Goal: Task Accomplishment & Management: Manage account settings

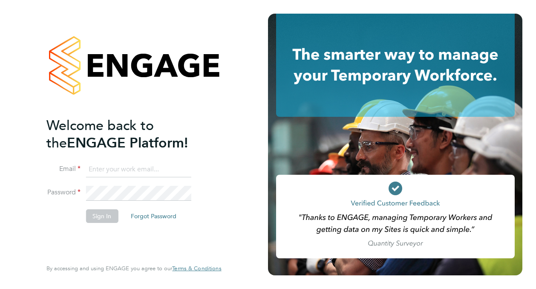
click at [173, 167] on input at bounding box center [138, 169] width 105 height 15
type input "david.alvarez@vistry.co.uk"
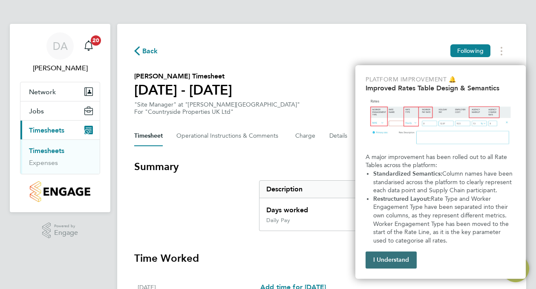
click at [393, 253] on button "I Understand" at bounding box center [390, 259] width 51 height 17
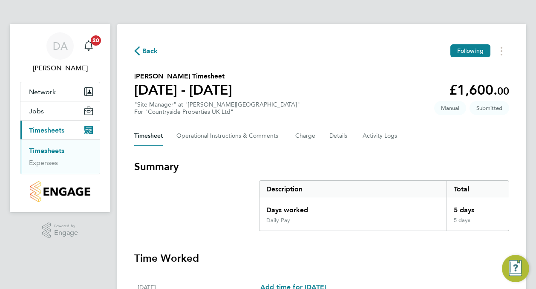
click at [45, 130] on span "Timesheets" at bounding box center [46, 130] width 35 height 8
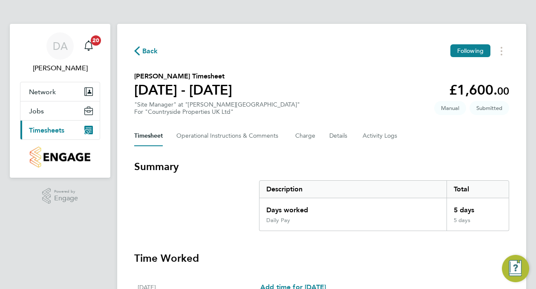
click at [45, 130] on span "Timesheets" at bounding box center [46, 130] width 35 height 8
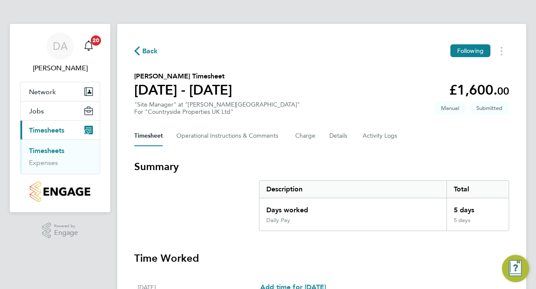
click at [45, 152] on link "Timesheets" at bounding box center [46, 150] width 35 height 8
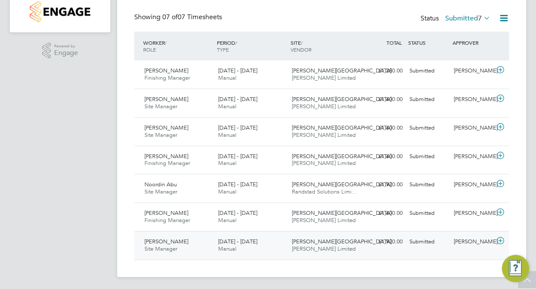
click at [165, 238] on span "[PERSON_NAME]" at bounding box center [166, 241] width 44 height 7
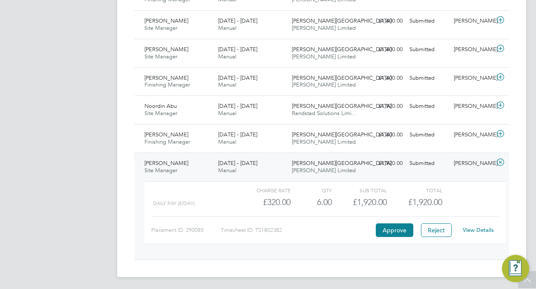
click at [162, 157] on div "Anthony Gabriel Site Manager 11 - 17 Aug 2025" at bounding box center [178, 166] width 74 height 21
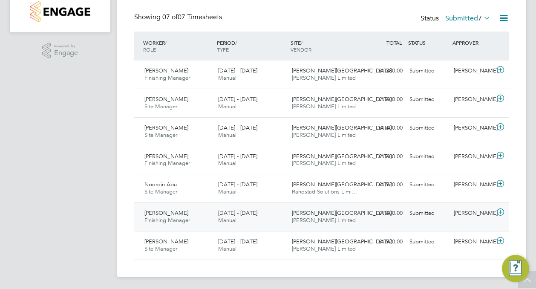
click at [172, 216] on span "Finishing Manager" at bounding box center [167, 219] width 46 height 7
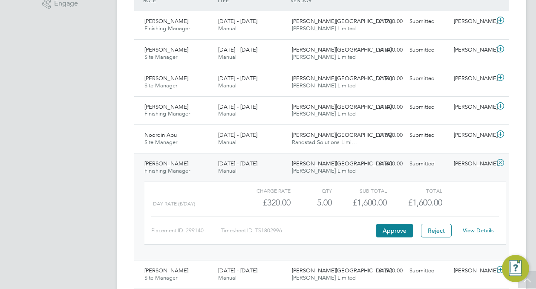
click at [168, 163] on span "[PERSON_NAME]" at bounding box center [166, 163] width 44 height 7
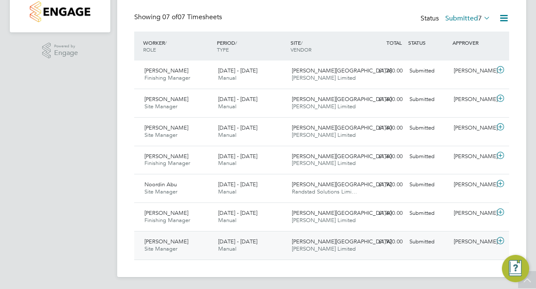
click at [316, 250] on span "[PERSON_NAME] Limited" at bounding box center [324, 248] width 64 height 7
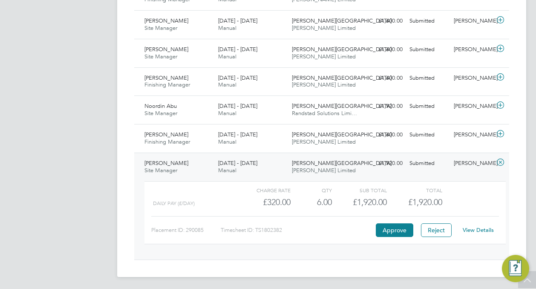
click at [475, 228] on link "View Details" at bounding box center [477, 229] width 31 height 7
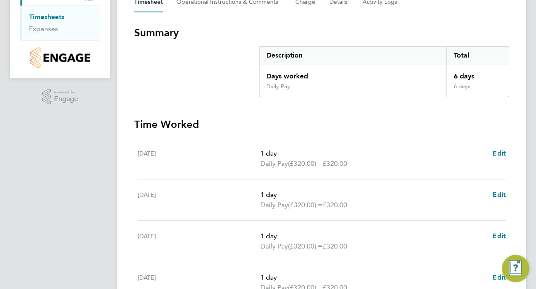
scroll to position [37, 0]
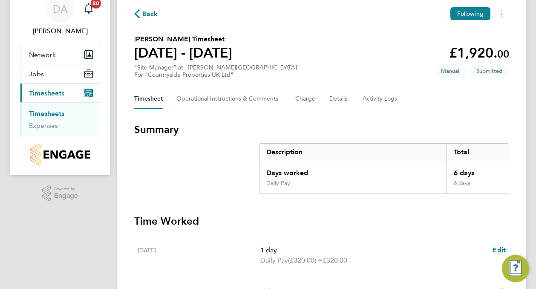
click at [144, 16] on span "Back" at bounding box center [150, 14] width 16 height 10
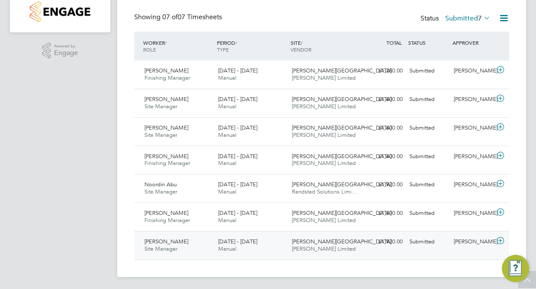
click at [170, 235] on div "Anthony Gabriel Site Manager 11 - 17 Aug 2025" at bounding box center [178, 245] width 74 height 21
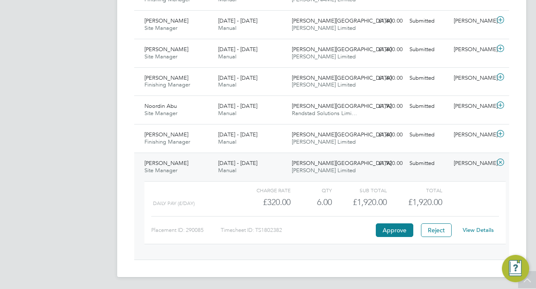
click at [489, 230] on link "View Details" at bounding box center [477, 229] width 31 height 7
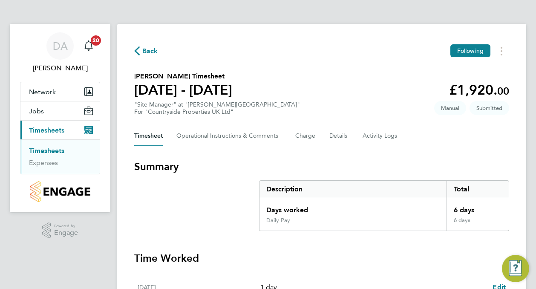
click at [140, 53] on span "Back" at bounding box center [146, 50] width 24 height 8
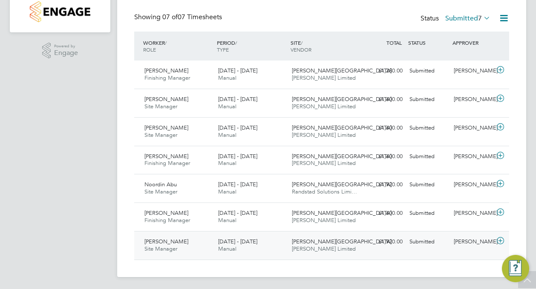
click at [173, 240] on span "Anthony Gabriel" at bounding box center [166, 241] width 44 height 7
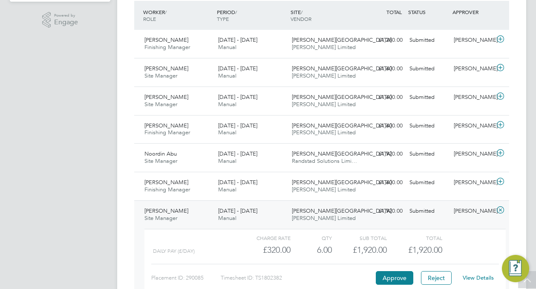
scroll to position [258, 0]
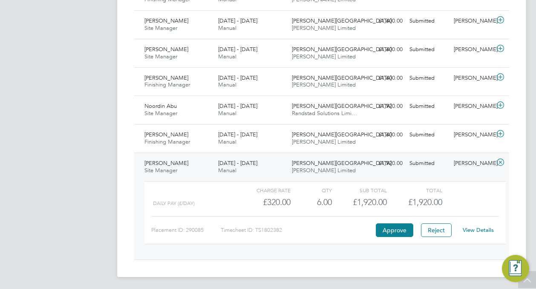
click at [477, 227] on link "View Details" at bounding box center [477, 229] width 31 height 7
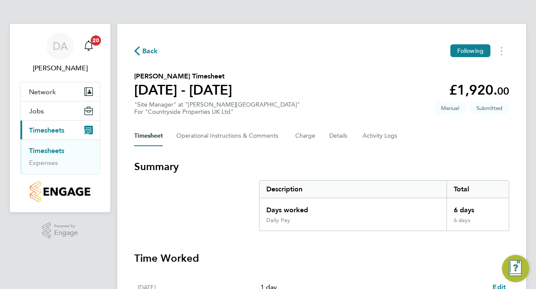
click at [142, 51] on span "Back" at bounding box center [146, 50] width 24 height 8
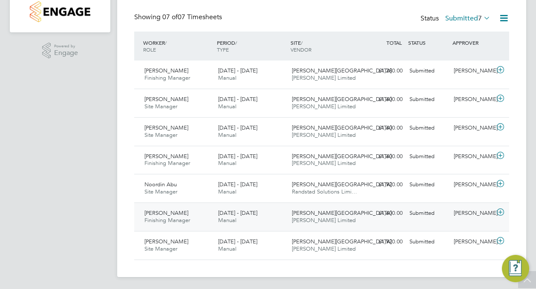
click at [156, 216] on span "Finishing Manager" at bounding box center [167, 219] width 46 height 7
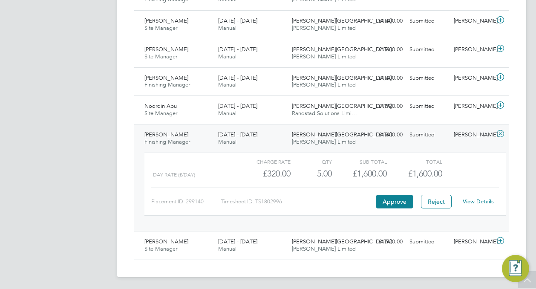
click at [470, 201] on link "View Details" at bounding box center [477, 201] width 31 height 7
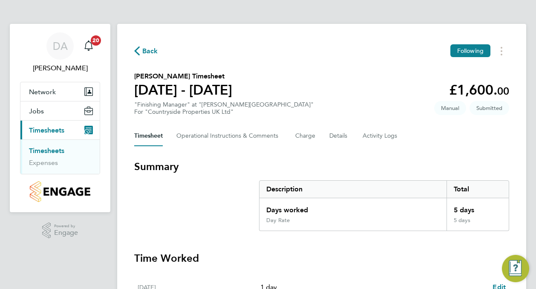
click at [146, 49] on span "Back" at bounding box center [150, 51] width 16 height 10
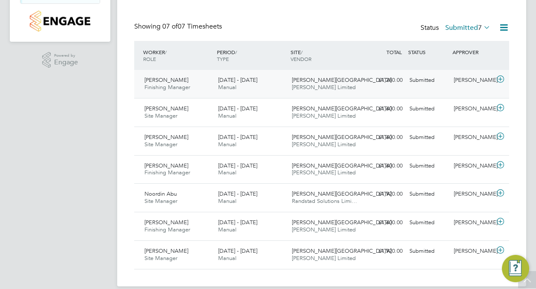
click at [171, 92] on div "Mandy James Finishing Manager 25 - 31 Aug 2025" at bounding box center [178, 83] width 74 height 21
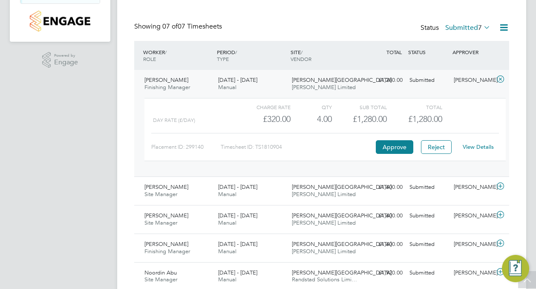
click at [487, 144] on link "View Details" at bounding box center [477, 146] width 31 height 7
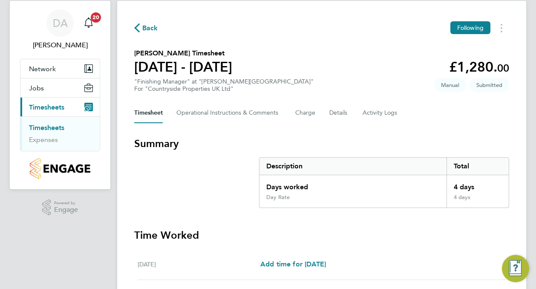
scroll to position [17, 0]
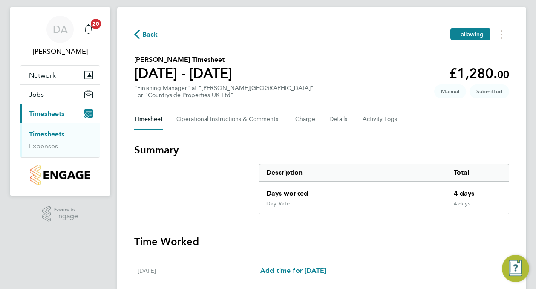
click at [151, 36] on span "Back" at bounding box center [150, 34] width 16 height 10
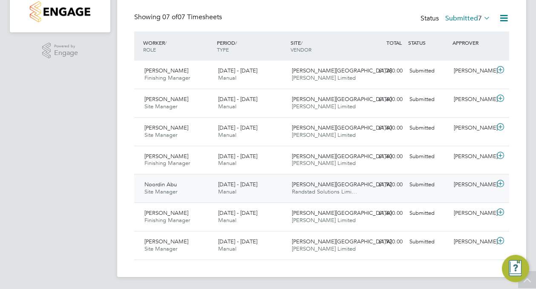
click at [281, 186] on div "11 - 17 Aug 2025 Manual" at bounding box center [252, 188] width 74 height 21
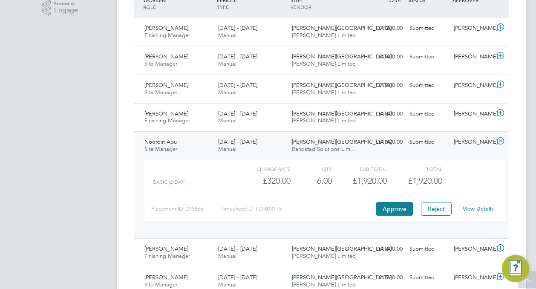
click at [490, 206] on link "View Details" at bounding box center [477, 208] width 31 height 7
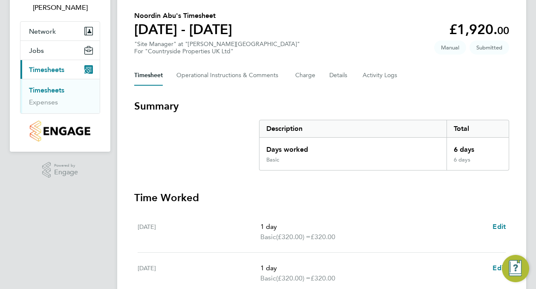
scroll to position [43, 0]
